Goal: Task Accomplishment & Management: Complete application form

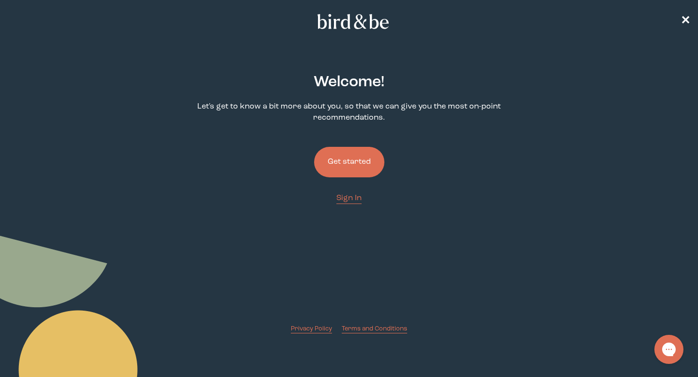
click at [345, 172] on button "Get started" at bounding box center [349, 162] width 70 height 31
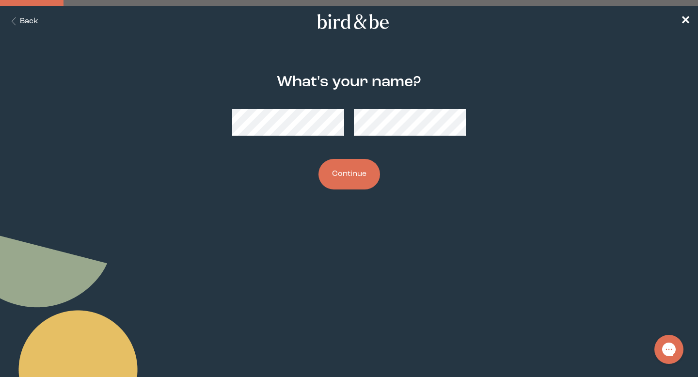
click at [344, 173] on button "Continue" at bounding box center [349, 174] width 62 height 31
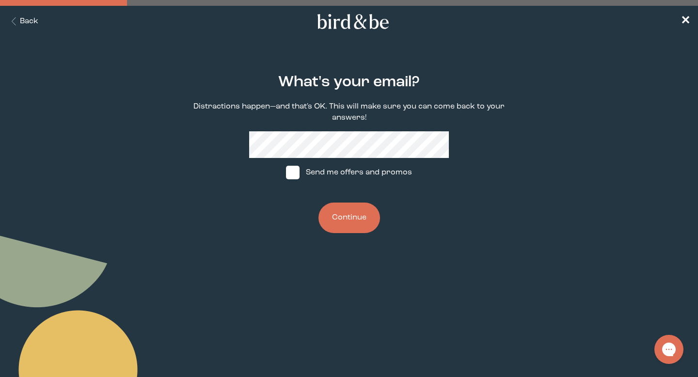
click at [477, 181] on div "What's your email? Distractions happen—and that's OK. This will make sure you c…" at bounding box center [348, 154] width 333 height 190
click at [291, 172] on span at bounding box center [293, 173] width 14 height 14
click at [286, 173] on input "Send me offers and promos" at bounding box center [285, 173] width 0 height 0
checkbox input "true"
click at [338, 223] on button "Continue" at bounding box center [349, 218] width 62 height 31
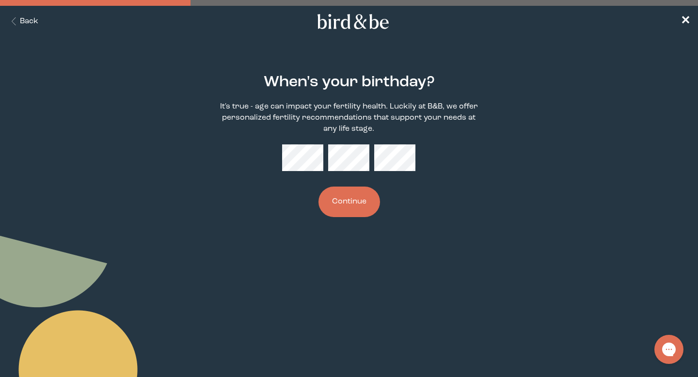
click at [346, 203] on button "Continue" at bounding box center [349, 202] width 62 height 31
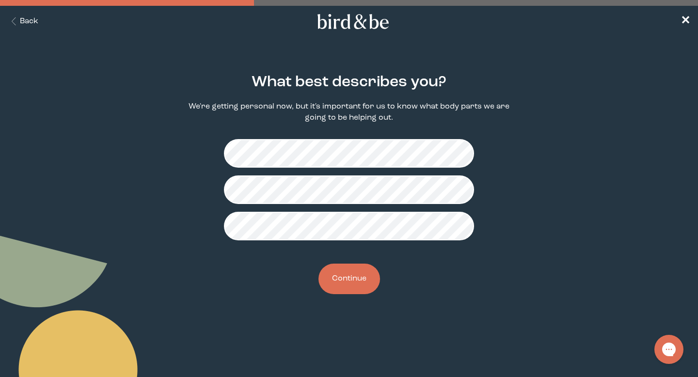
click at [350, 291] on button "Continue" at bounding box center [349, 279] width 62 height 31
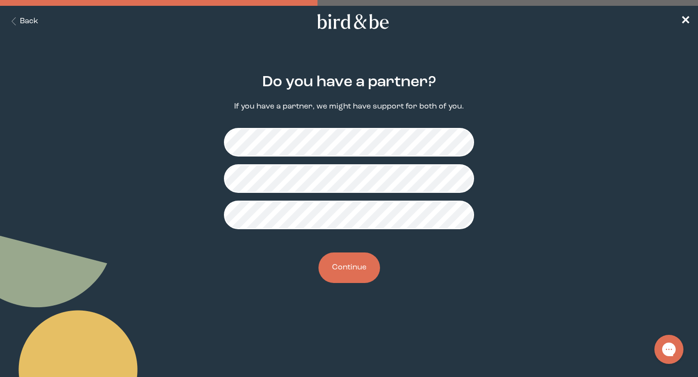
click at [349, 267] on button "Continue" at bounding box center [349, 267] width 62 height 31
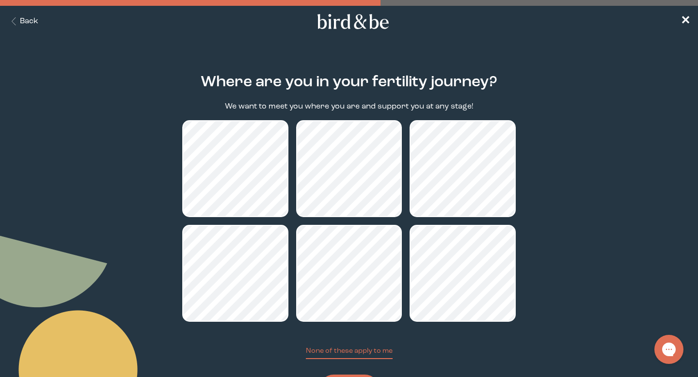
scroll to position [52, 0]
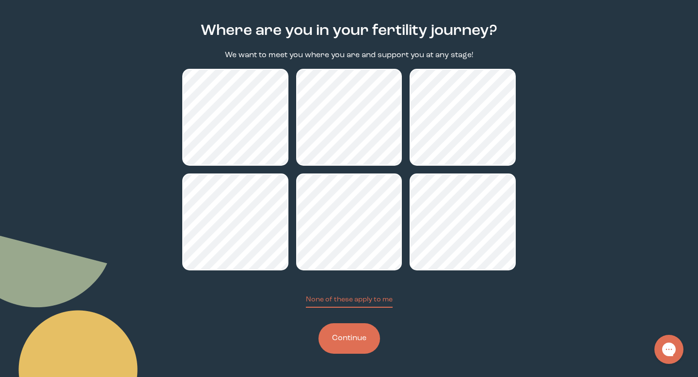
click at [349, 350] on button "Continue" at bounding box center [349, 338] width 62 height 31
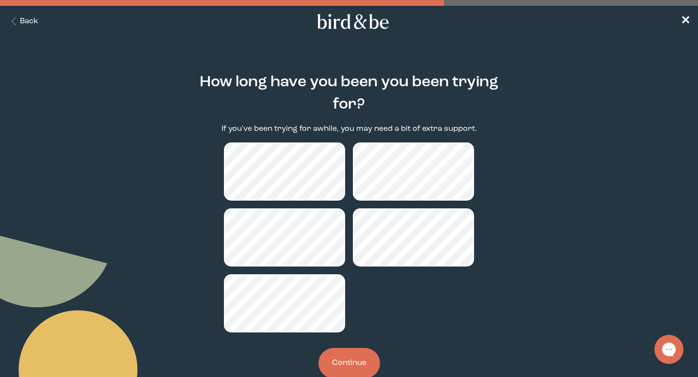
click at [343, 361] on button "Continue" at bounding box center [349, 363] width 62 height 31
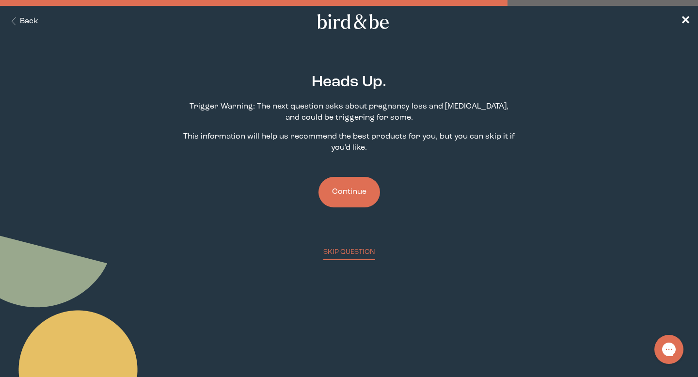
click at [356, 192] on button "Continue" at bounding box center [349, 192] width 62 height 31
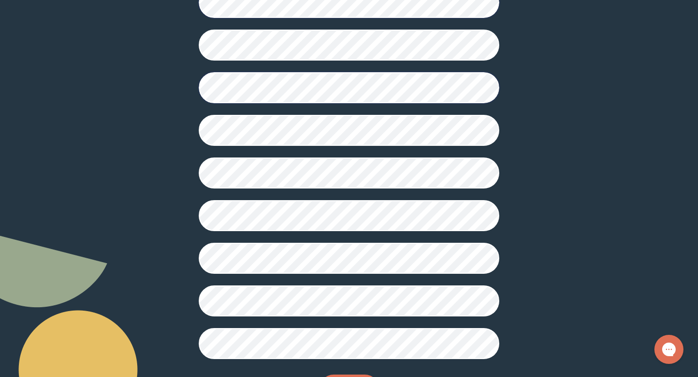
scroll to position [229, 0]
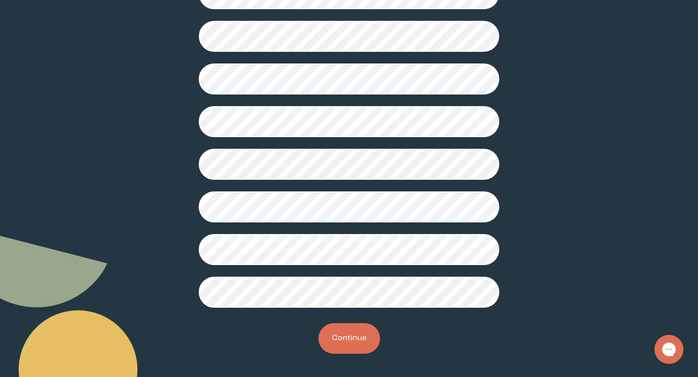
click at [345, 338] on button "Continue" at bounding box center [349, 338] width 62 height 31
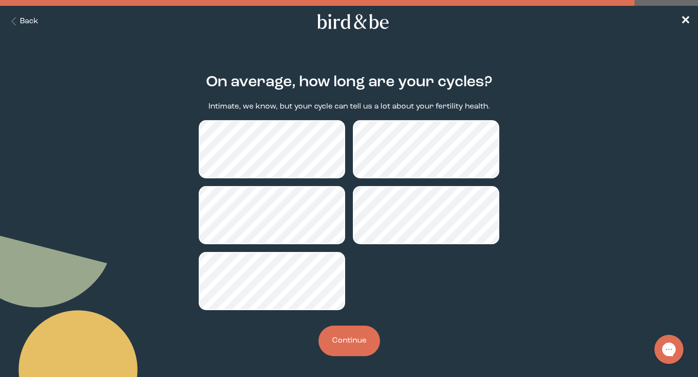
click at [358, 348] on button "Continue" at bounding box center [349, 341] width 62 height 31
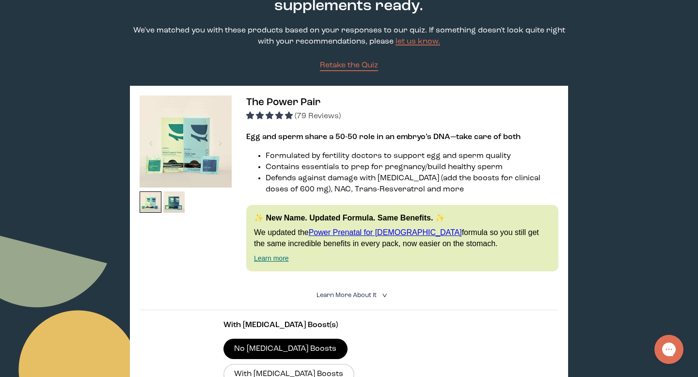
scroll to position [39, 0]
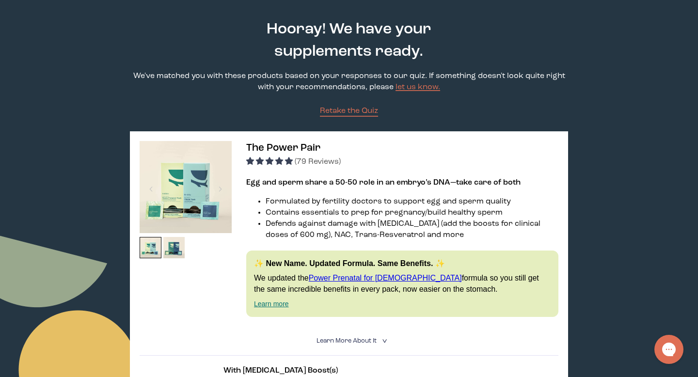
click at [176, 204] on img at bounding box center [186, 187] width 92 height 92
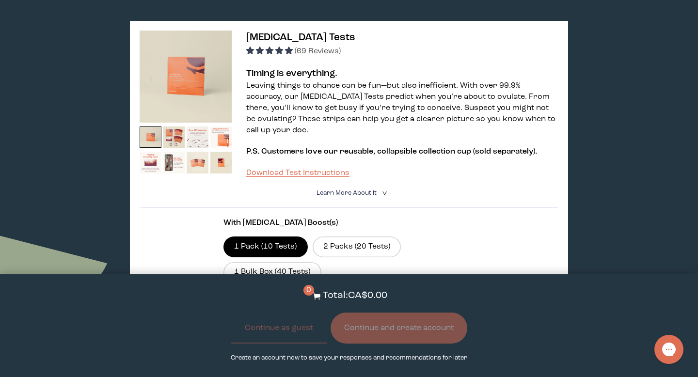
scroll to position [0, 0]
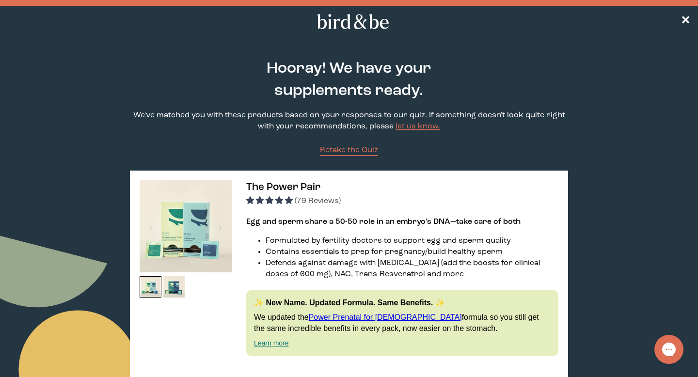
click at [352, 318] on link "Power Prenatal for [DEMOGRAPHIC_DATA]" at bounding box center [385, 317] width 153 height 8
